Goal: Task Accomplishment & Management: Manage account settings

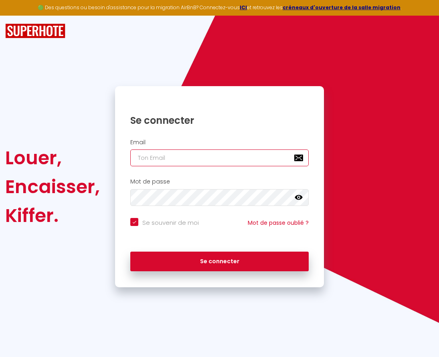
type input "[EMAIL_ADDRESS][DOMAIN_NAME]"
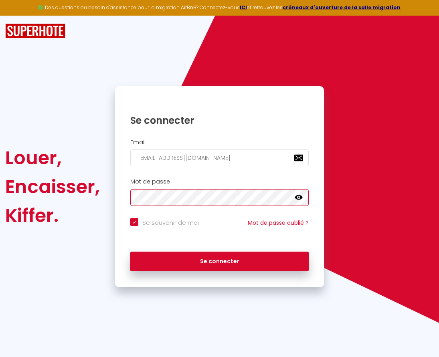
click at [219, 260] on button "Se connecter" at bounding box center [219, 262] width 178 height 20
checkbox input "true"
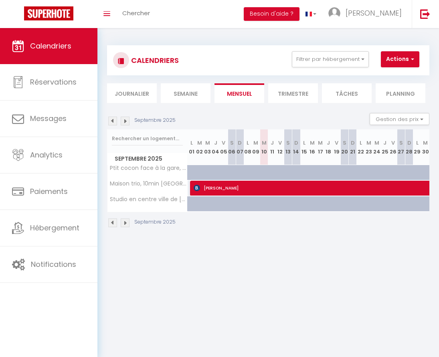
select select "OK"
select select "0"
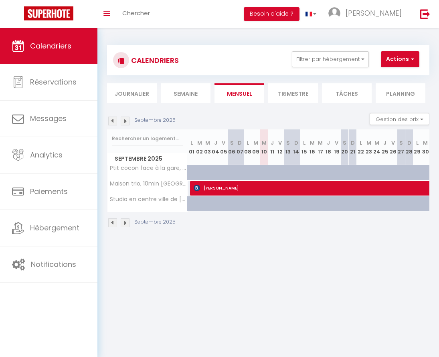
select select "1"
select select
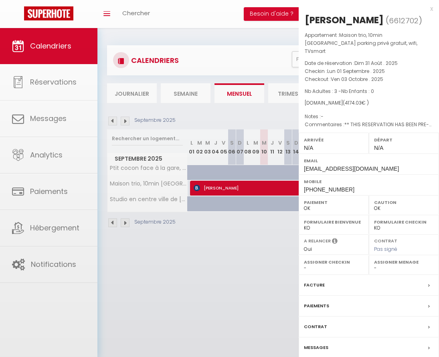
select select "51735"
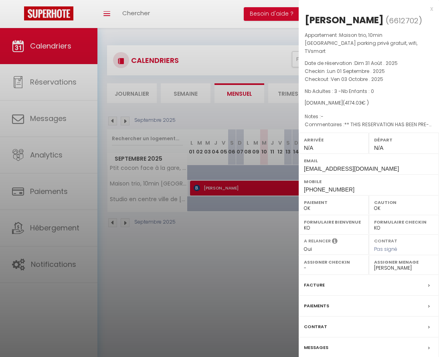
click at [51, 124] on div at bounding box center [219, 178] width 439 height 357
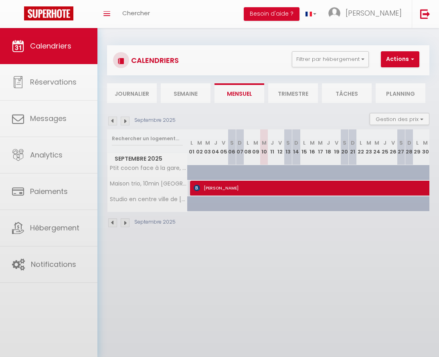
click at [51, 124] on body "🟢 Des questions ou besoin d'assistance pour la migration AirBnB? Connectez-vous…" at bounding box center [219, 206] width 439 height 357
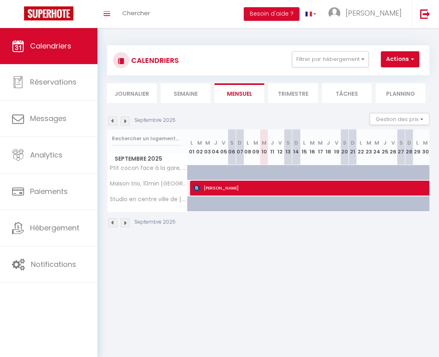
click at [51, 124] on link "Messages" at bounding box center [48, 119] width 97 height 36
select select "message"
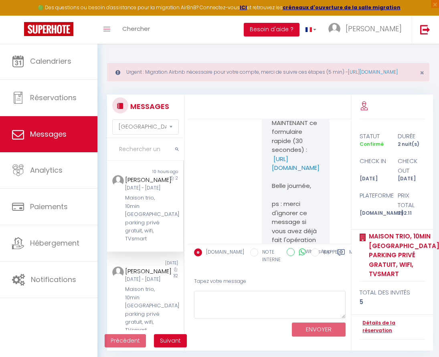
scroll to position [216, 0]
click at [74, 141] on link "Messages" at bounding box center [48, 134] width 97 height 36
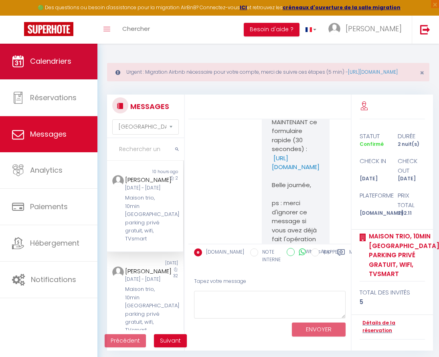
click at [53, 66] on span "Calendriers" at bounding box center [50, 61] width 41 height 10
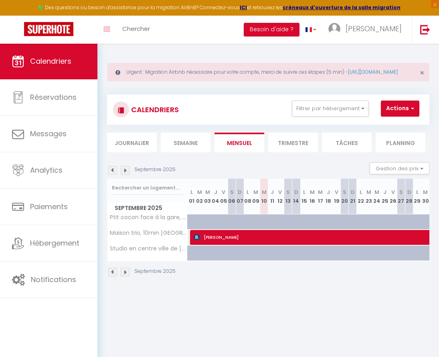
select select "OK"
select select "0"
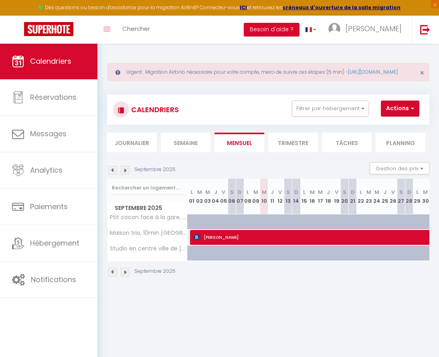
select select "1"
select select
select select "51735"
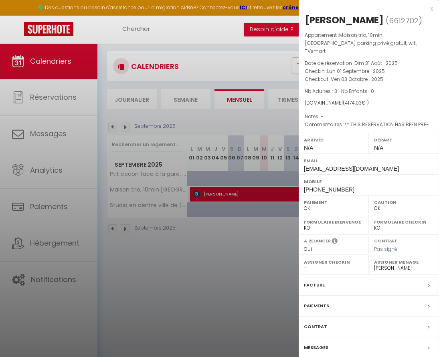
click at [245, 203] on div at bounding box center [219, 178] width 439 height 357
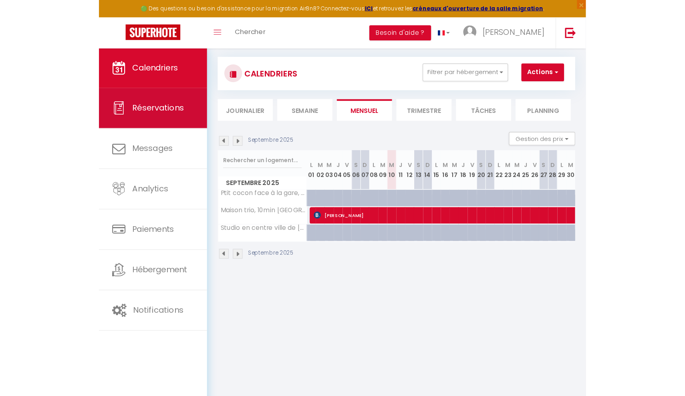
scroll to position [4, 0]
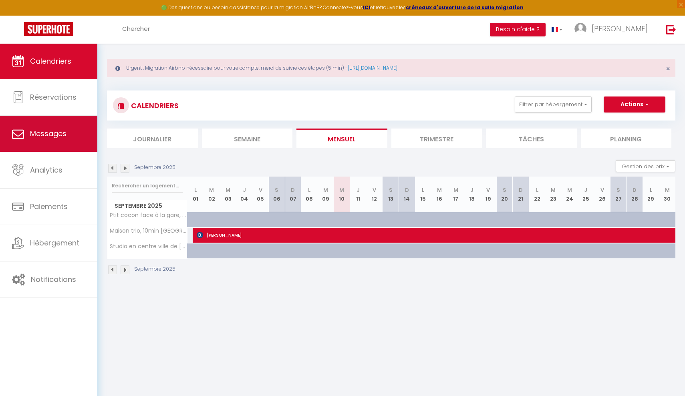
click at [73, 143] on link "Messages" at bounding box center [48, 134] width 97 height 36
select select "message"
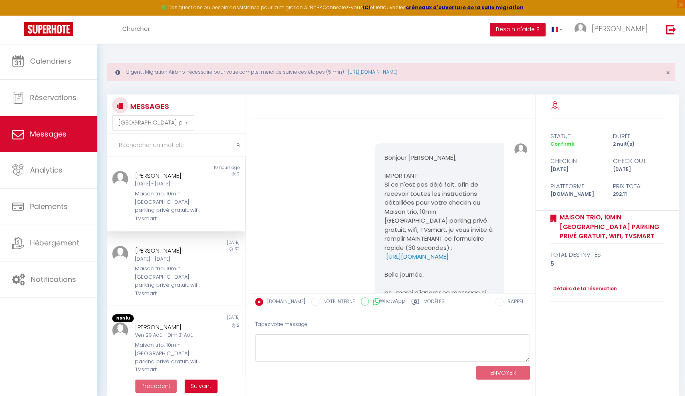
scroll to position [69, 0]
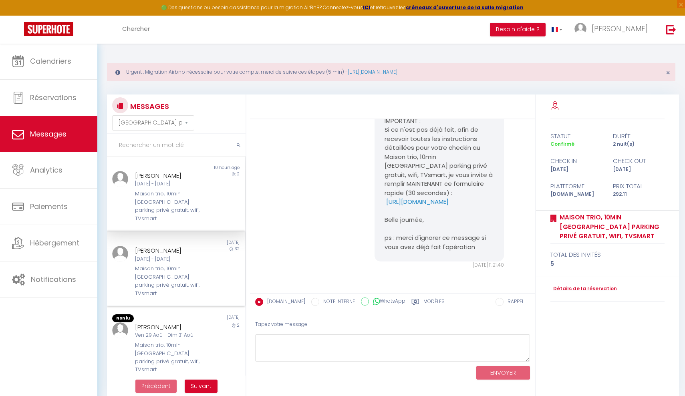
click at [159, 246] on div "[PERSON_NAME]" at bounding box center [170, 251] width 70 height 10
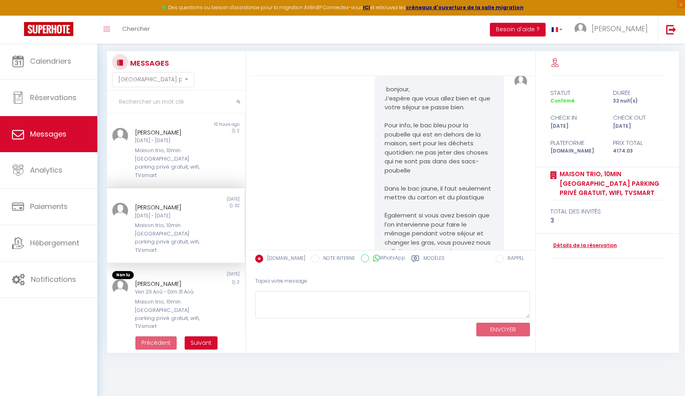
scroll to position [43, 0]
click at [438, 244] on link "Détails de la réservation" at bounding box center [583, 246] width 66 height 8
select select
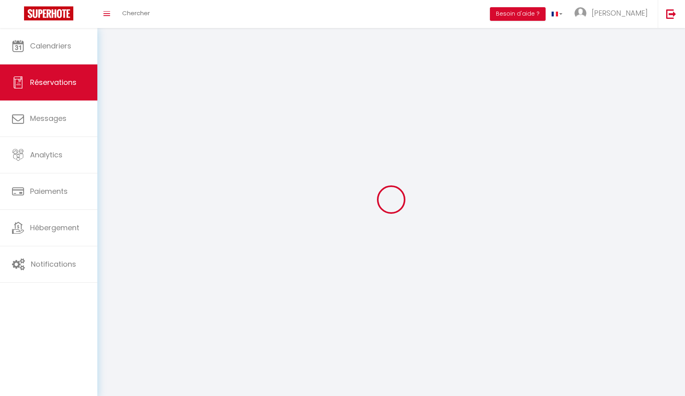
select select
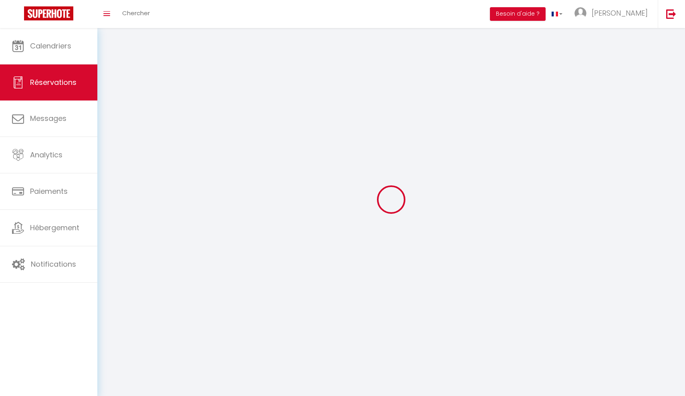
select select
checkbox input "false"
select select
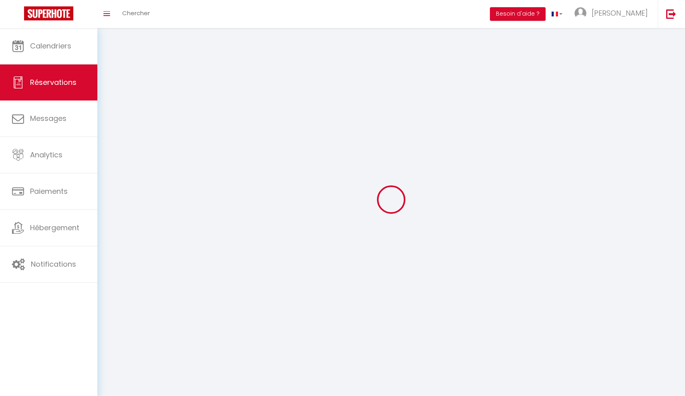
select select
checkbox input "false"
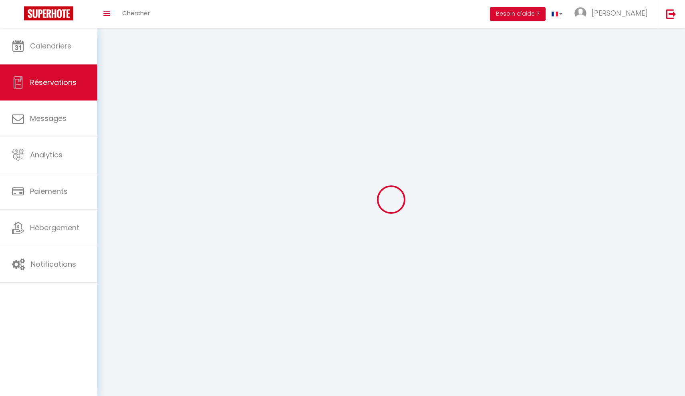
select select
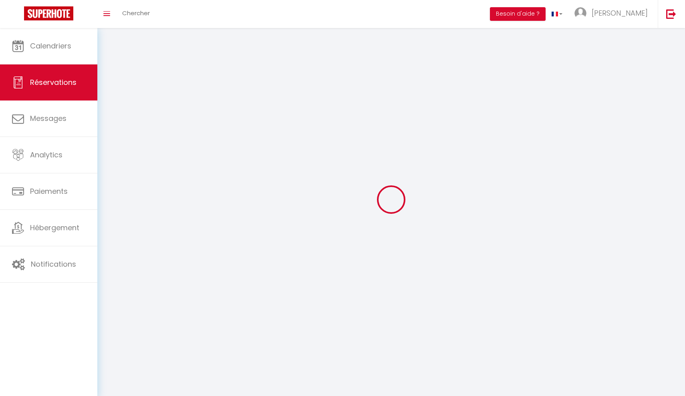
checkbox input "false"
select select
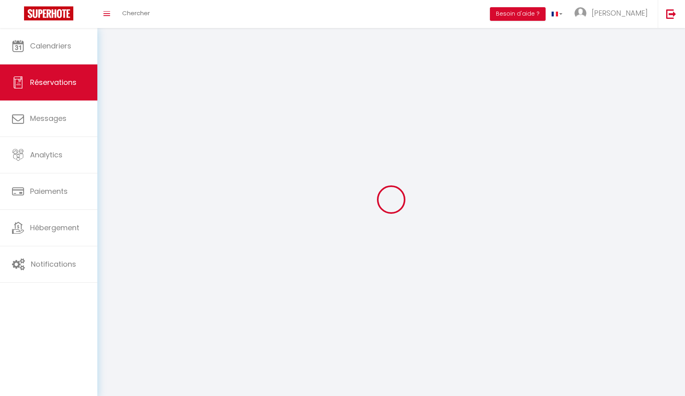
select select
checkbox input "false"
select select
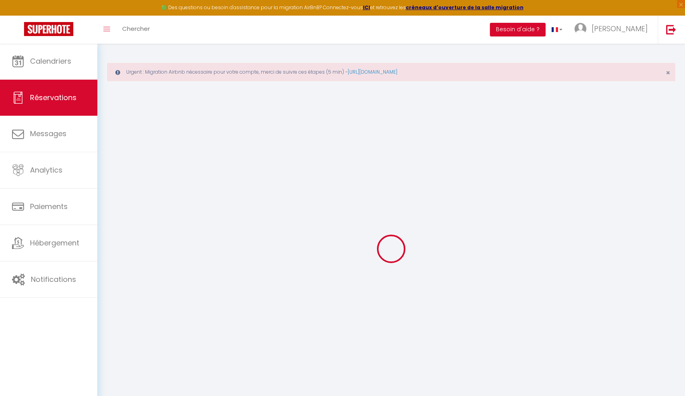
type input "[PERSON_NAME]"
type input "Hofmann"
type input "[EMAIL_ADDRESS][DOMAIN_NAME]"
type input "[PHONE_NUMBER]"
select select "DE"
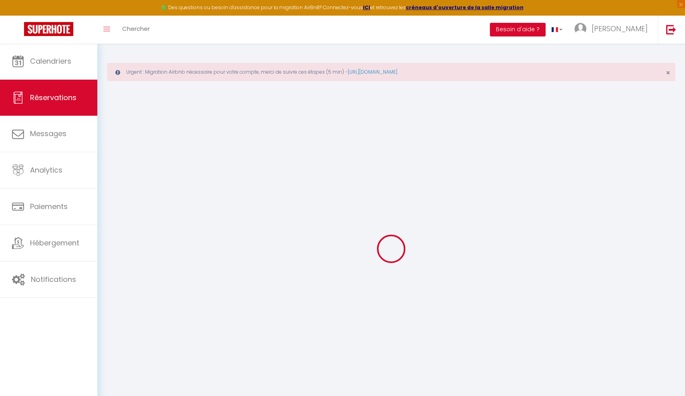
type input "716.06"
type input "58.44"
select select "63982"
select select "1"
select select
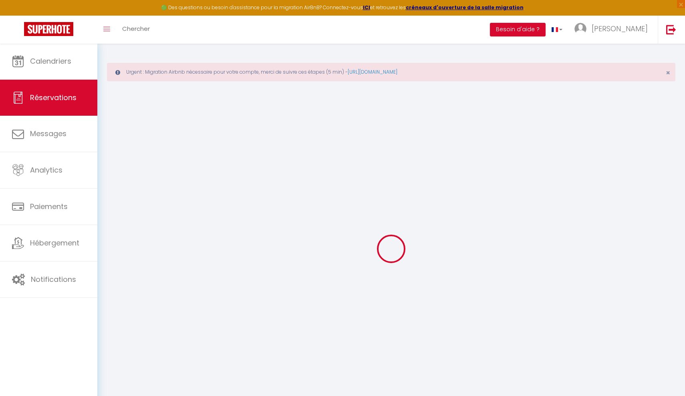
select select
type input "3"
select select "12"
select select "15"
type input "3918.12"
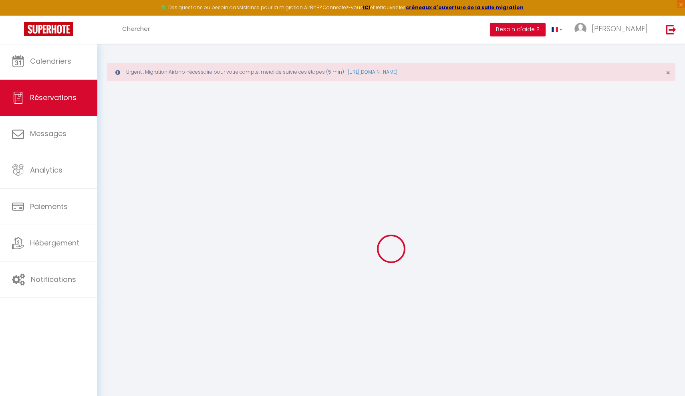
checkbox input "false"
type input "0"
select select "2"
type input "60"
type input "0"
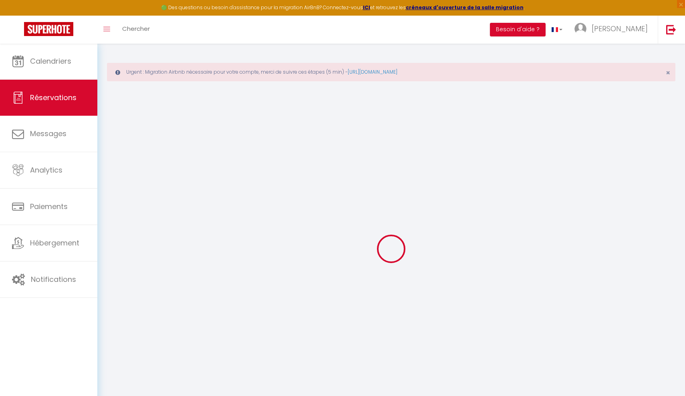
type input "0"
select select
checkbox input "false"
select select
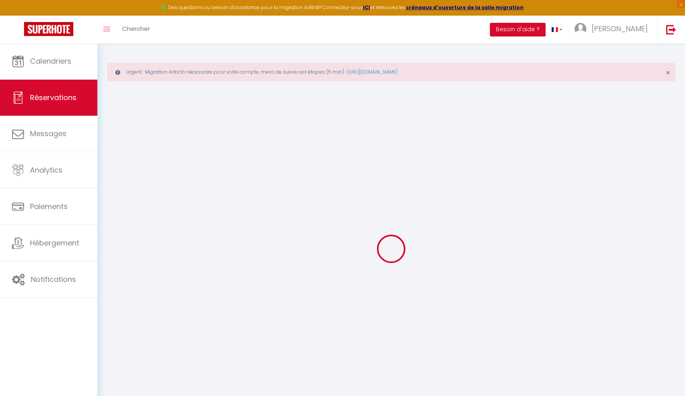
select select
checkbox input "false"
select select
checkbox input "false"
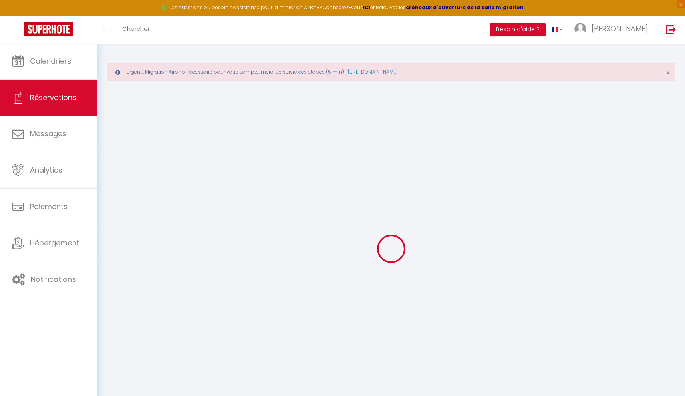
type textarea "** THIS RESERVATION HAS BEEN PRE-PAID ** BOOKING NOTE : Payment charge is EUR 5…"
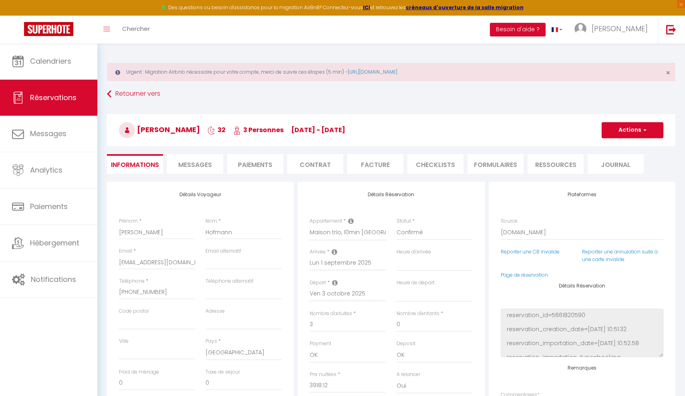
type input "60"
type input "195.91"
select select
checkbox input "false"
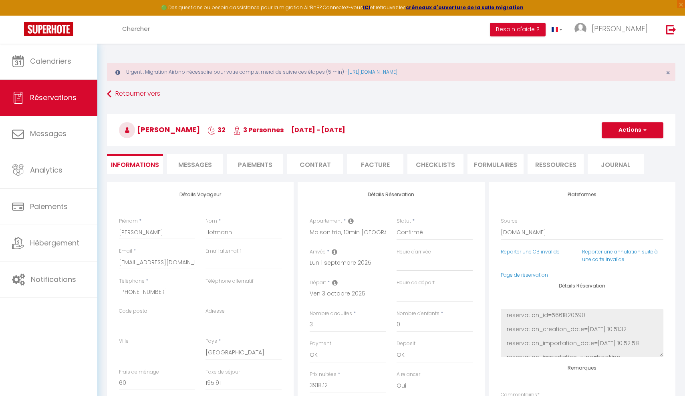
select select
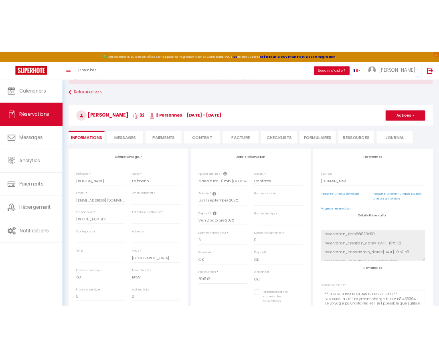
scroll to position [32, 0]
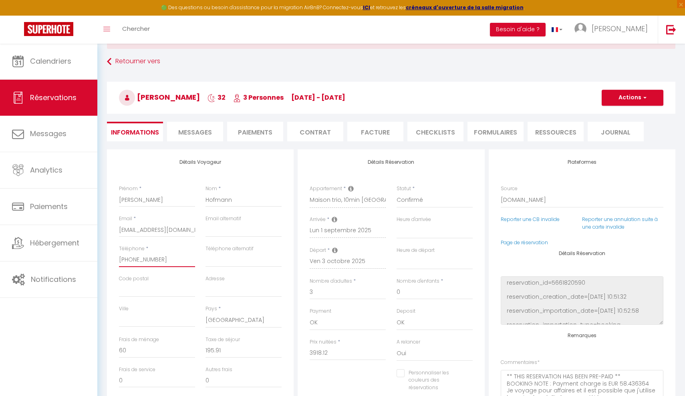
drag, startPoint x: 171, startPoint y: 262, endPoint x: 119, endPoint y: 260, distance: 52.5
click at [176, 265] on input "[PHONE_NUMBER]" at bounding box center [157, 260] width 76 height 14
click at [192, 260] on input "[PHONE_NUMBER]" at bounding box center [157, 260] width 76 height 14
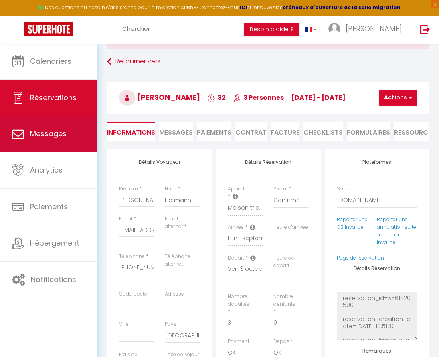
click at [38, 145] on link "Messages" at bounding box center [48, 134] width 97 height 36
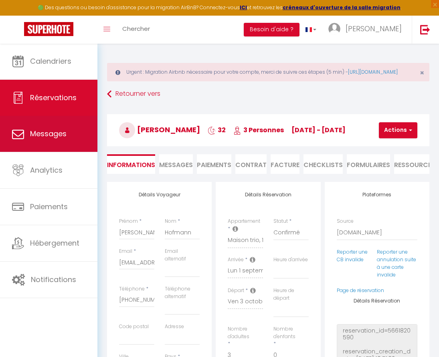
select select "message"
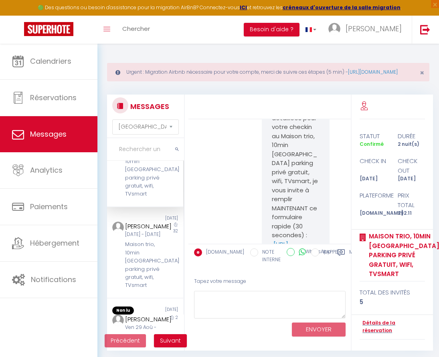
scroll to position [51, 0]
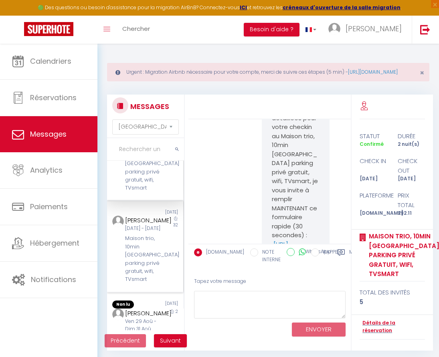
click at [143, 232] on div "[DATE] - [DATE]" at bounding box center [144, 229] width 39 height 8
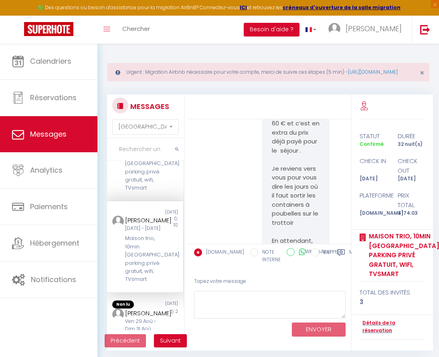
scroll to position [3099, 0]
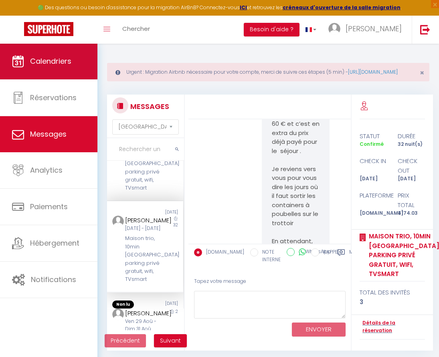
click at [77, 62] on link "Calendriers" at bounding box center [48, 61] width 97 height 36
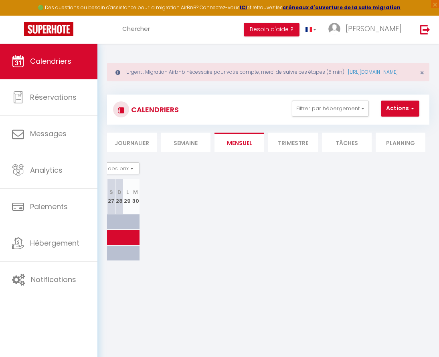
scroll to position [0, 297]
click at [290, 146] on li "Trimestre" at bounding box center [293, 143] width 50 height 20
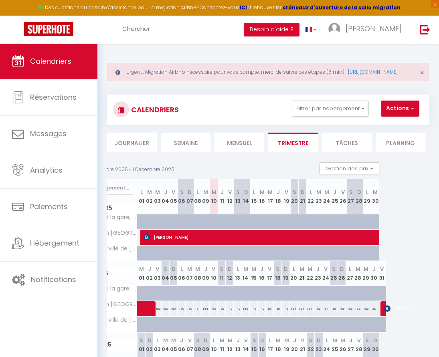
scroll to position [0, 79]
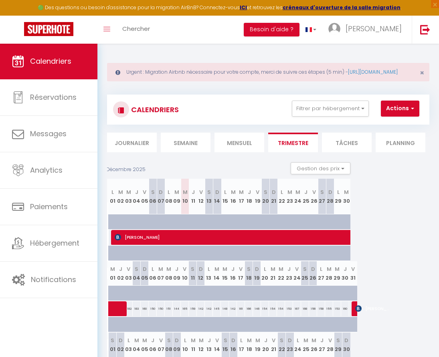
click at [354, 316] on div at bounding box center [355, 308] width 8 height 15
